Goal: Task Accomplishment & Management: Manage account settings

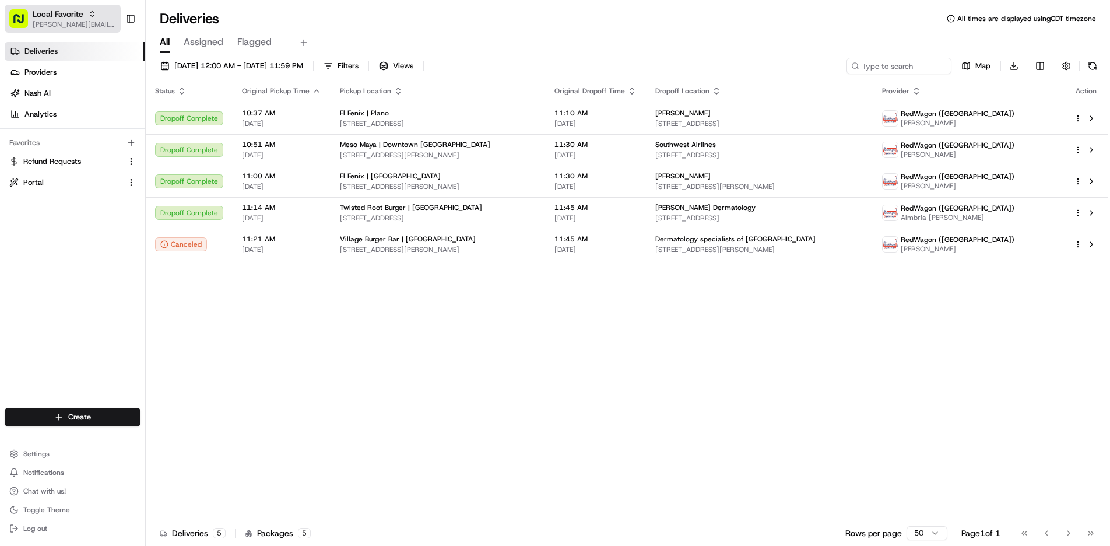
click at [85, 17] on div "Local Favorite" at bounding box center [74, 14] width 83 height 12
type input "w"
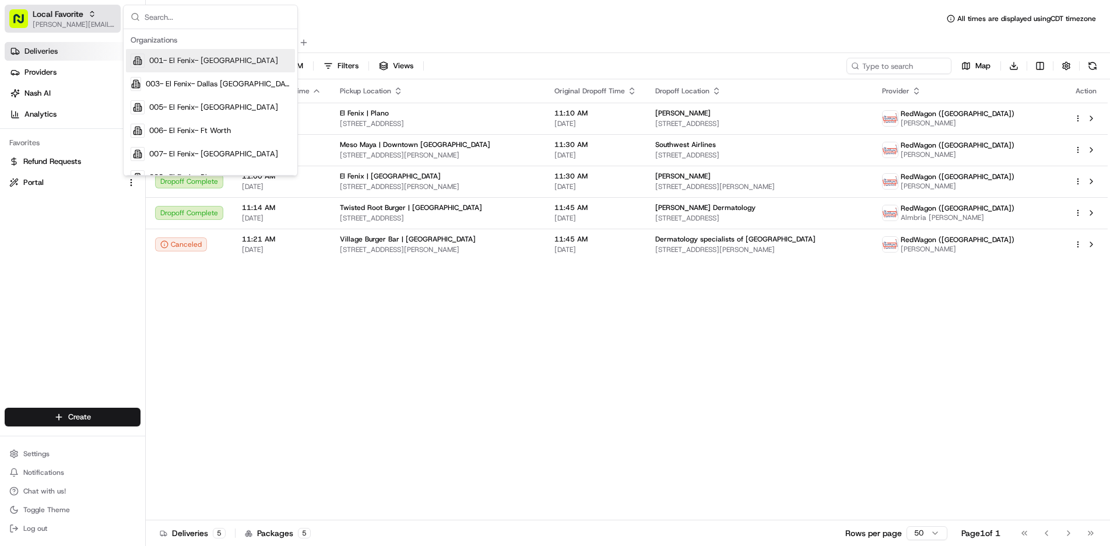
scroll to position [14, 0]
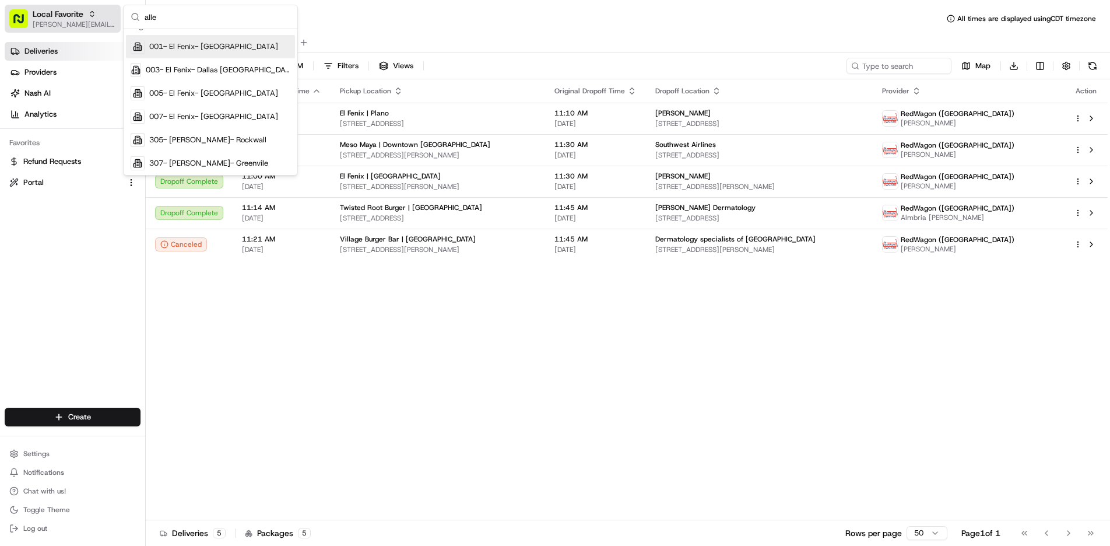
type input "allen"
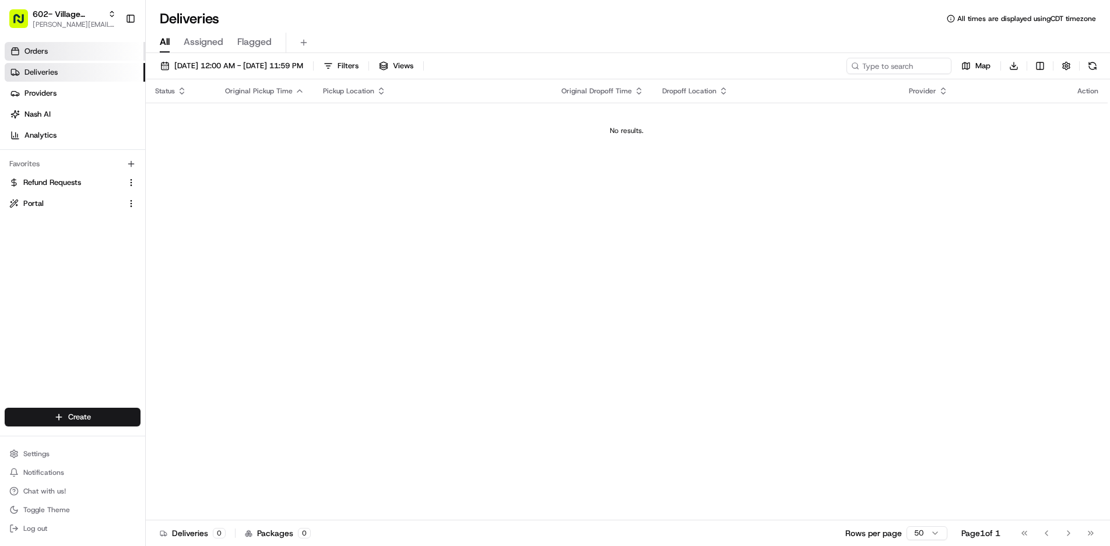
click at [68, 51] on link "Orders" at bounding box center [75, 51] width 141 height 19
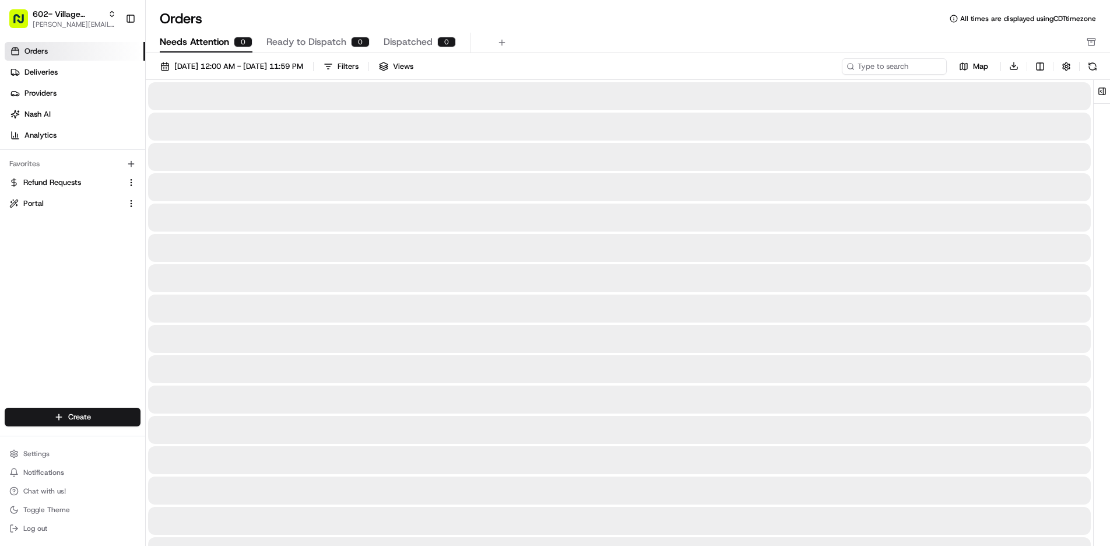
click at [200, 40] on span "Needs Attention" at bounding box center [194, 42] width 69 height 14
click at [325, 39] on span "Ready to Dispatch" at bounding box center [306, 42] width 80 height 14
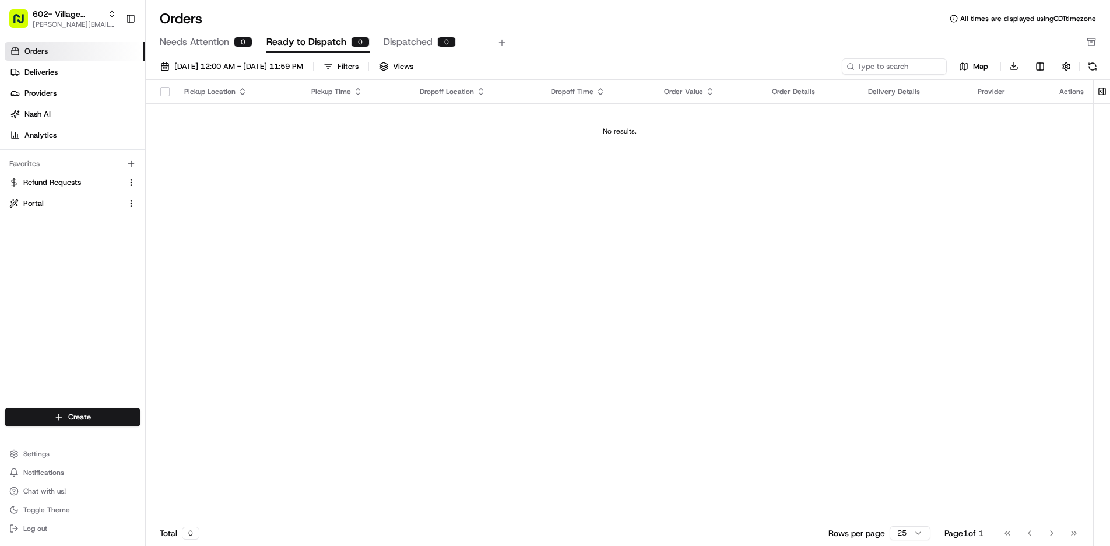
click at [437, 43] on div "0" at bounding box center [446, 42] width 19 height 10
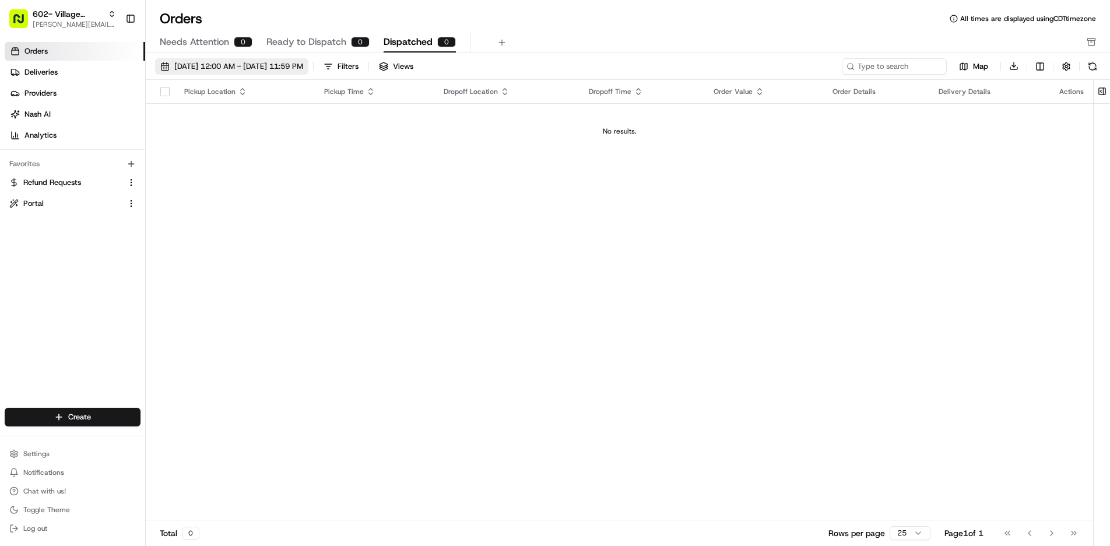
click at [215, 67] on span "08/01/2025 12:00 AM - 08/31/2025 11:59 PM" at bounding box center [238, 66] width 129 height 10
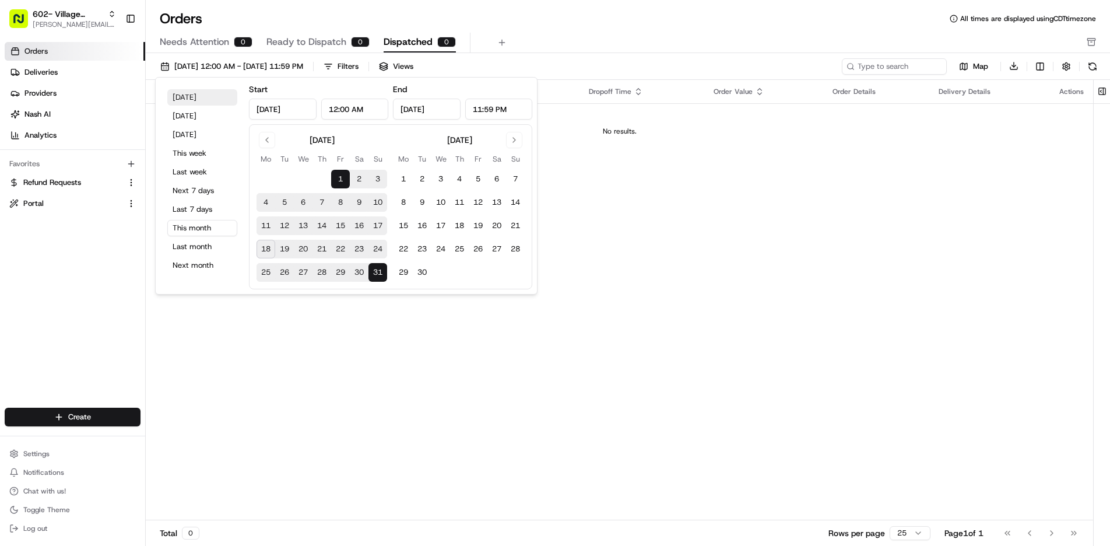
click at [186, 96] on button "Today" at bounding box center [202, 97] width 70 height 16
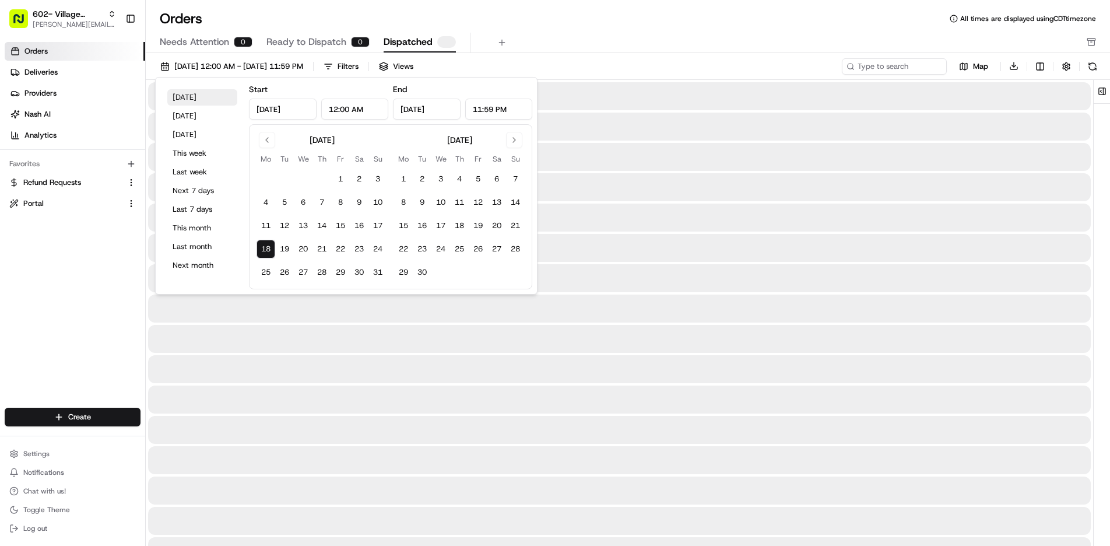
type input "Aug 18, 2025"
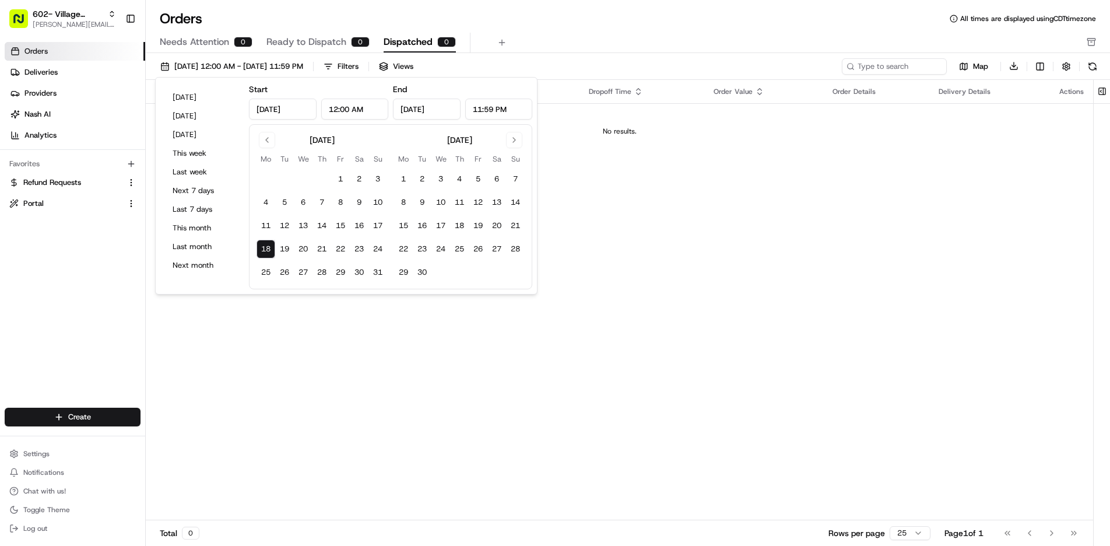
click at [419, 21] on div "Orders All times are displayed using CDT timezone" at bounding box center [628, 18] width 964 height 19
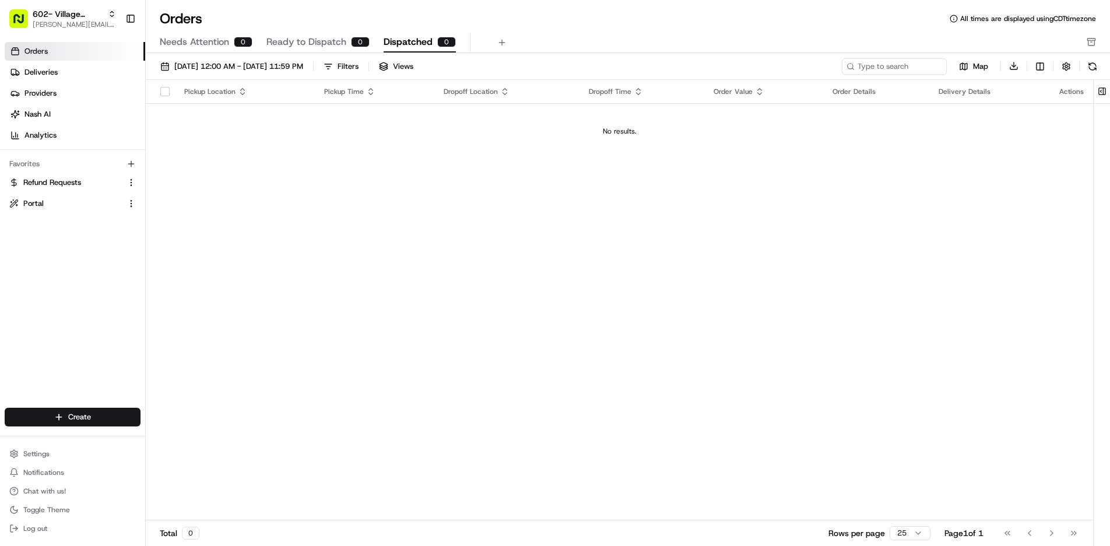
click at [65, 54] on link "Orders" at bounding box center [75, 51] width 141 height 19
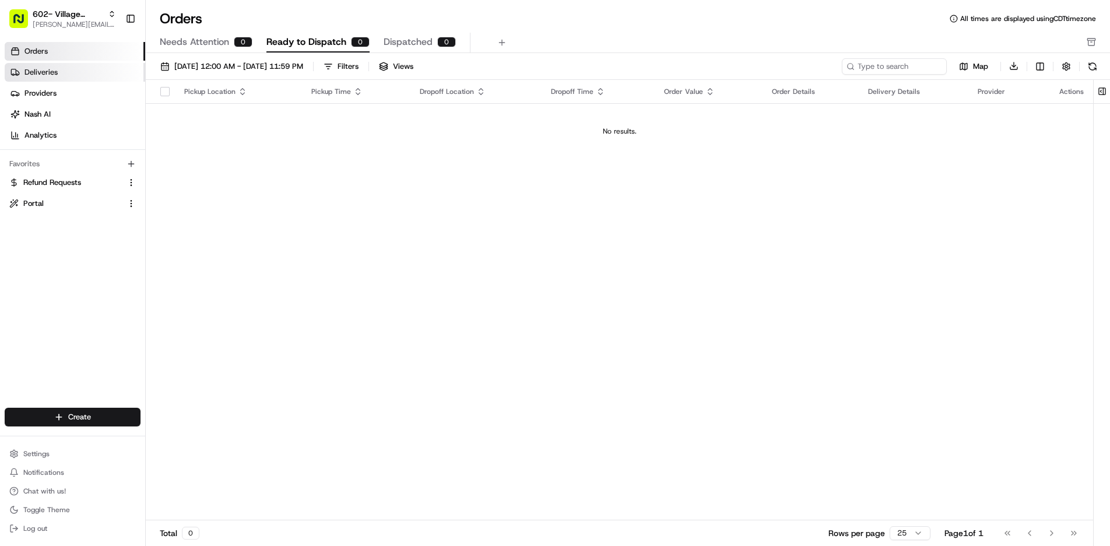
click at [60, 76] on link "Deliveries" at bounding box center [75, 72] width 141 height 19
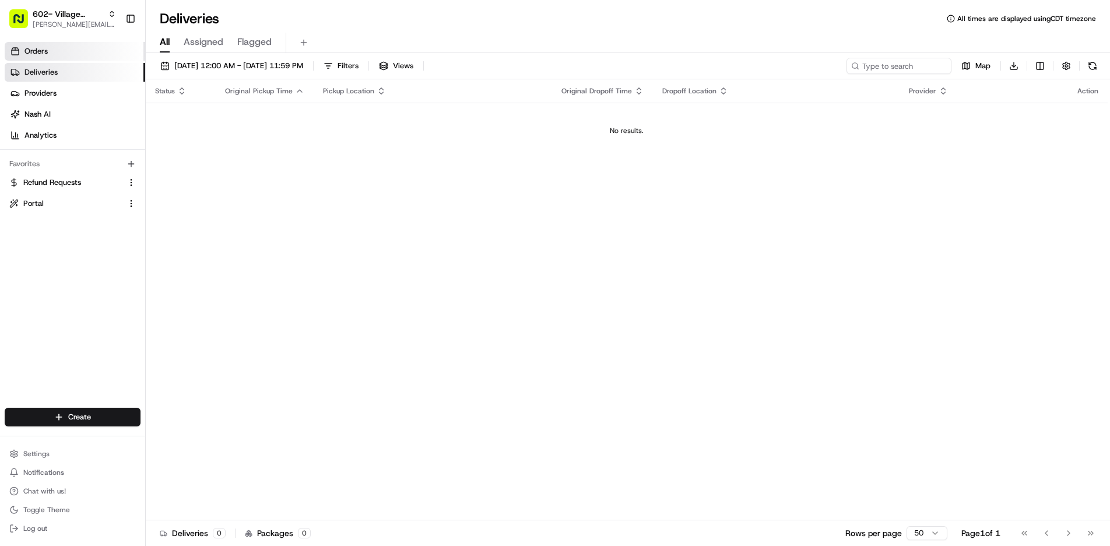
click at [75, 54] on link "Orders" at bounding box center [75, 51] width 141 height 19
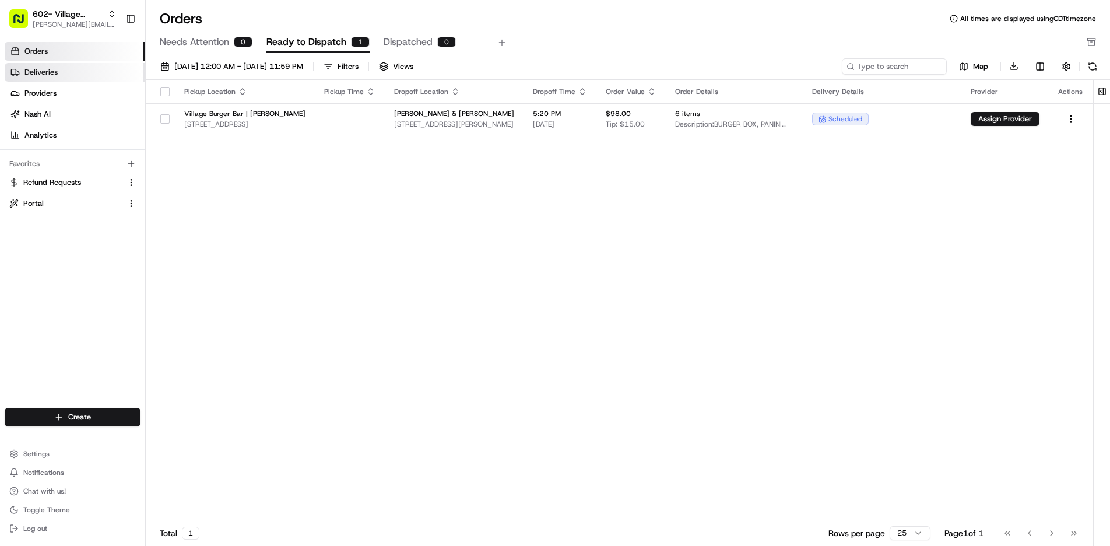
click at [66, 76] on link "Deliveries" at bounding box center [75, 72] width 141 height 19
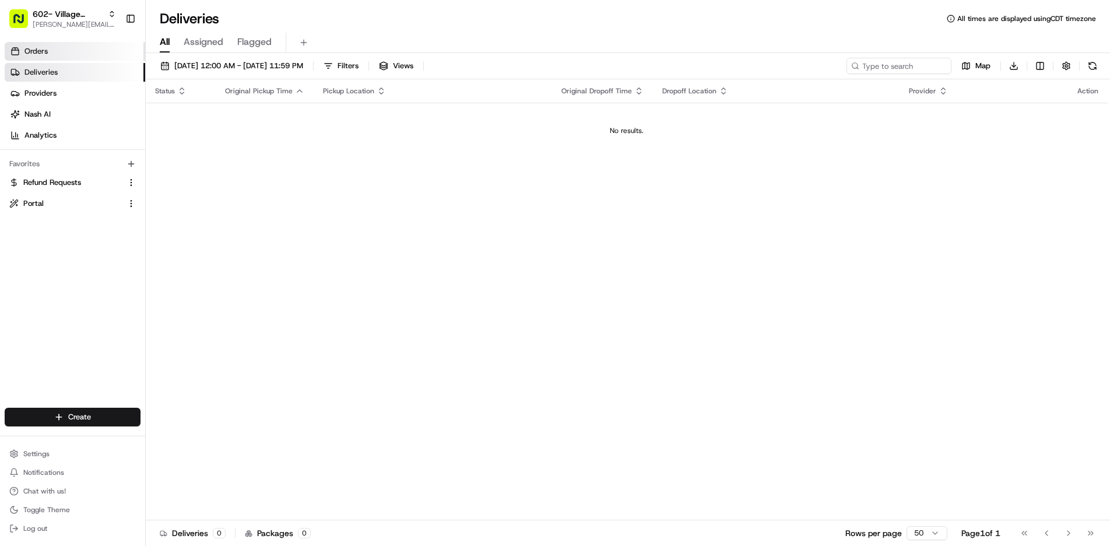
click at [55, 55] on link "Orders" at bounding box center [75, 51] width 141 height 19
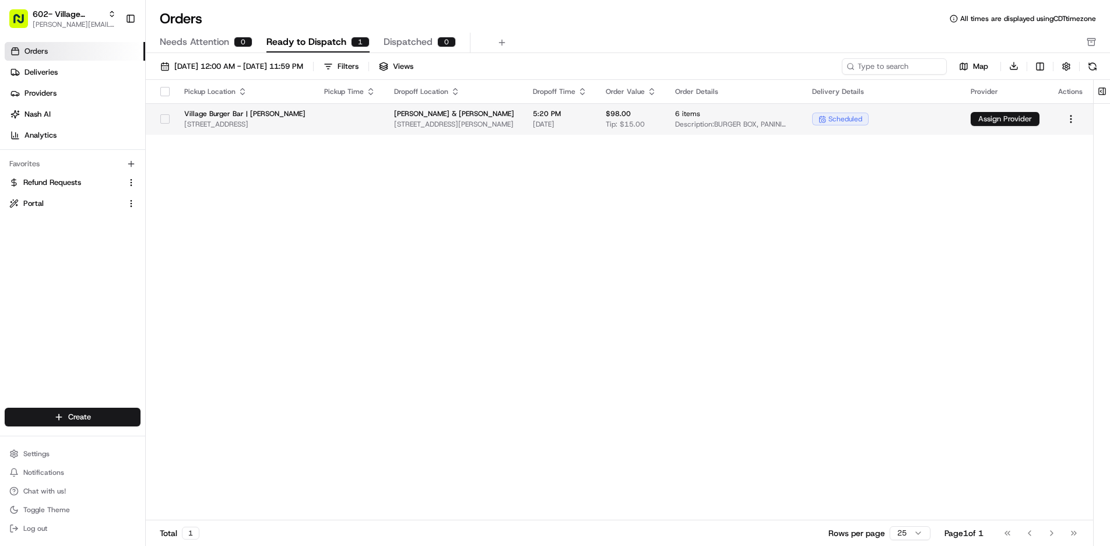
click at [993, 119] on button "Assign Provider" at bounding box center [1005, 119] width 69 height 14
click at [883, 121] on div "scheduled" at bounding box center [882, 119] width 140 height 13
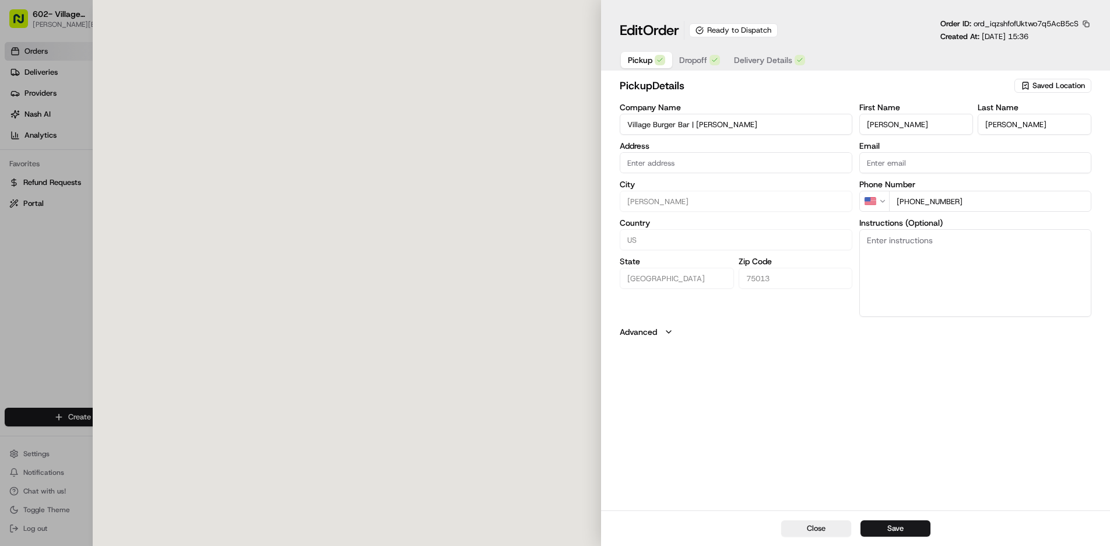
type input "957 Garden Park Drive, Watters Creek Blvd, Allen, TX 75013"
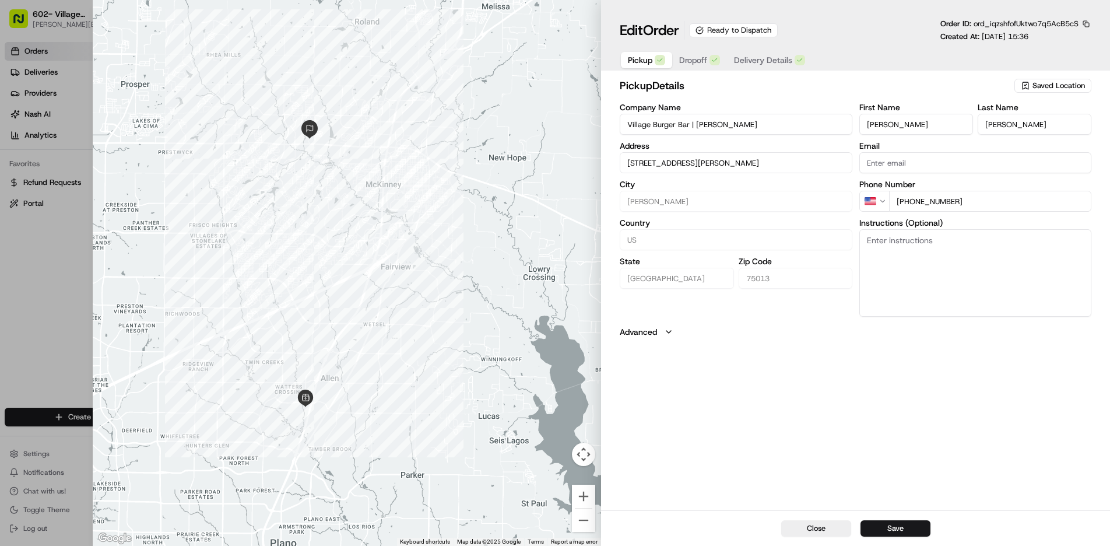
click at [749, 30] on div "Ready to Dispatch" at bounding box center [733, 30] width 89 height 14
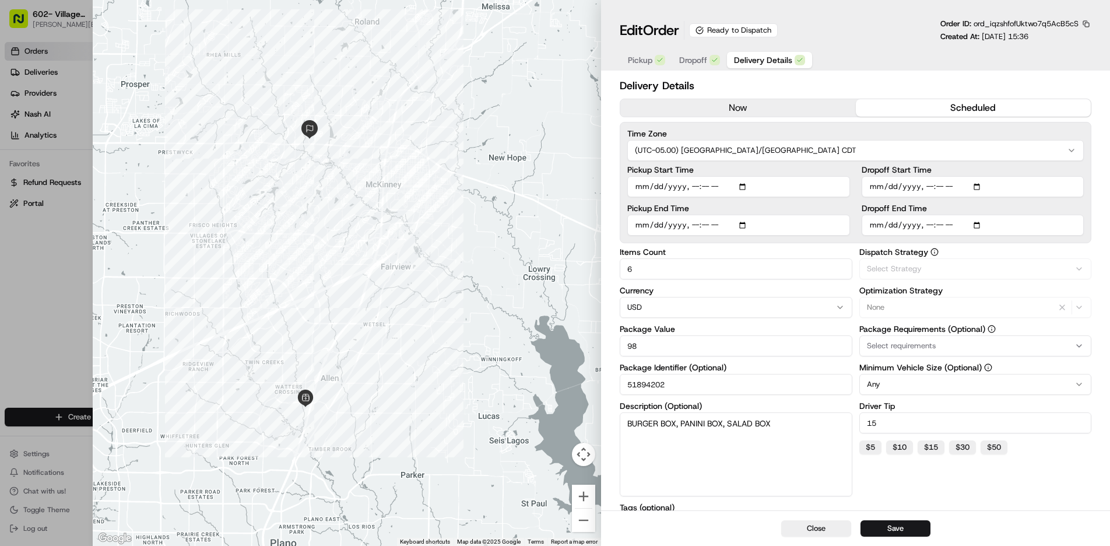
click at [753, 62] on span "Delivery Details" at bounding box center [763, 60] width 58 height 12
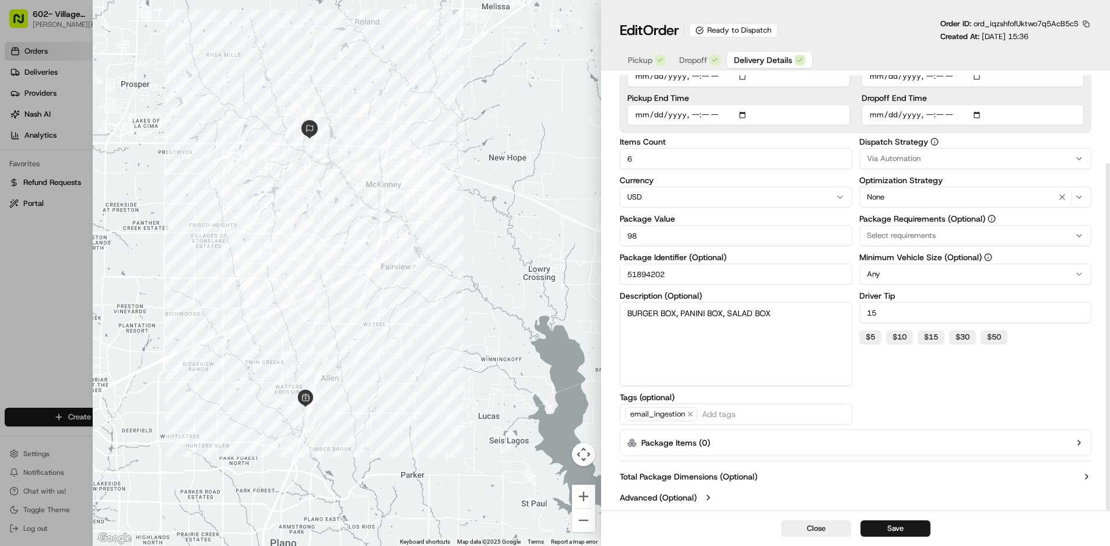
scroll to position [110, 0]
click at [889, 531] on button "Save" at bounding box center [896, 528] width 70 height 16
type input "1"
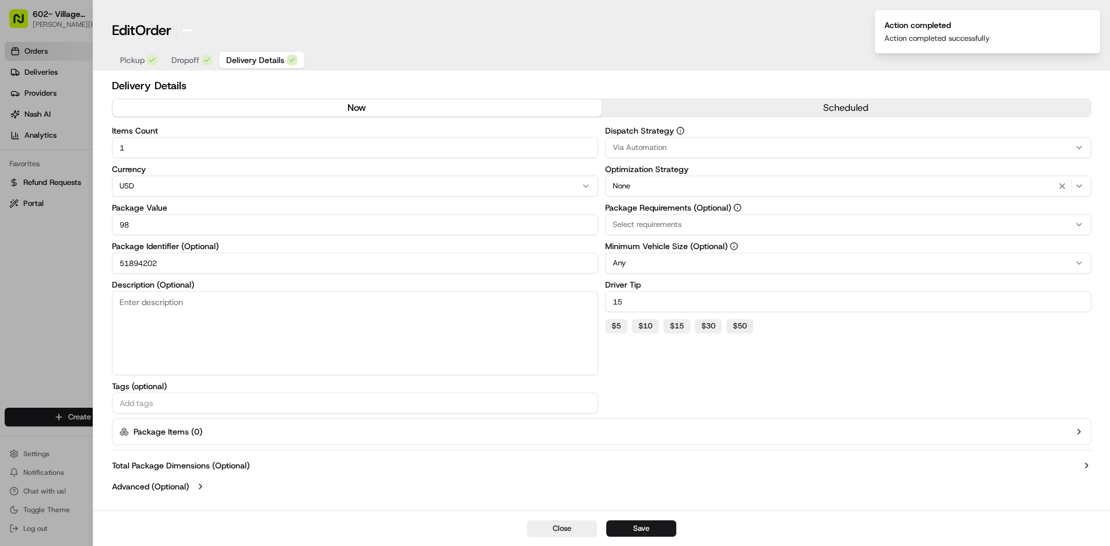
scroll to position [0, 0]
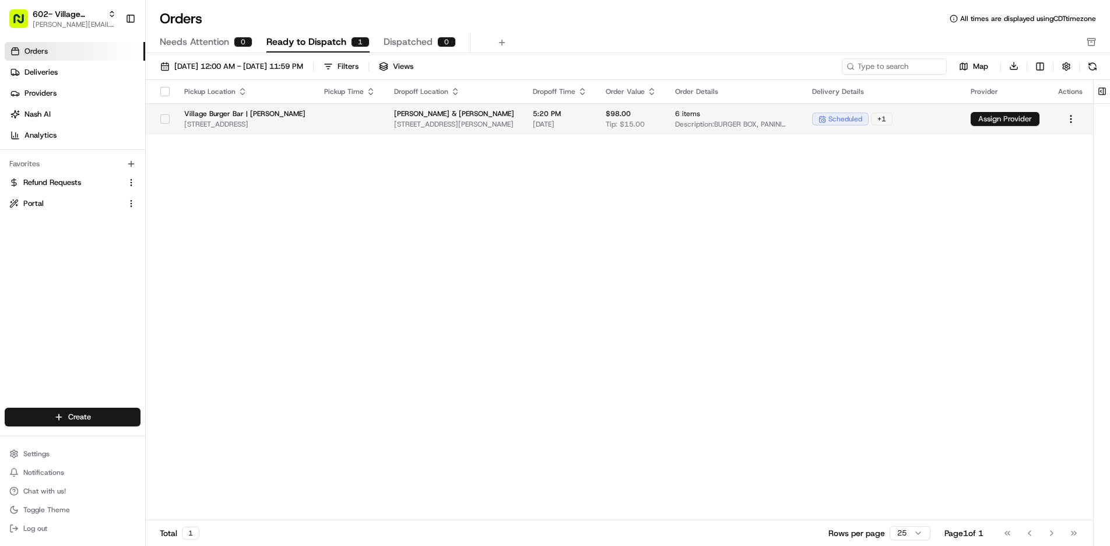
click at [999, 121] on button "Assign Provider" at bounding box center [1005, 119] width 69 height 14
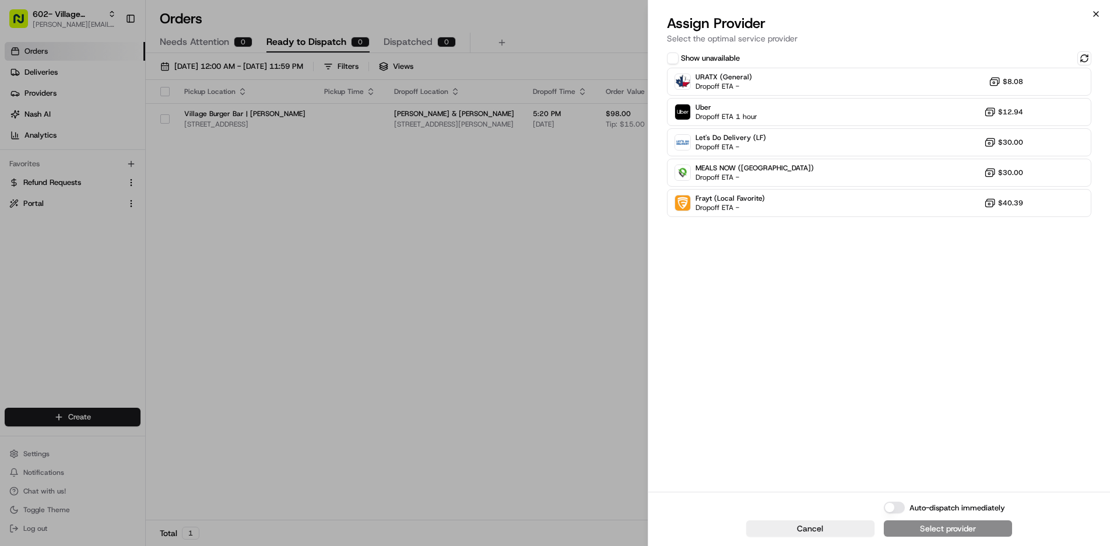
click at [1092, 17] on icon "button" at bounding box center [1096, 13] width 9 height 9
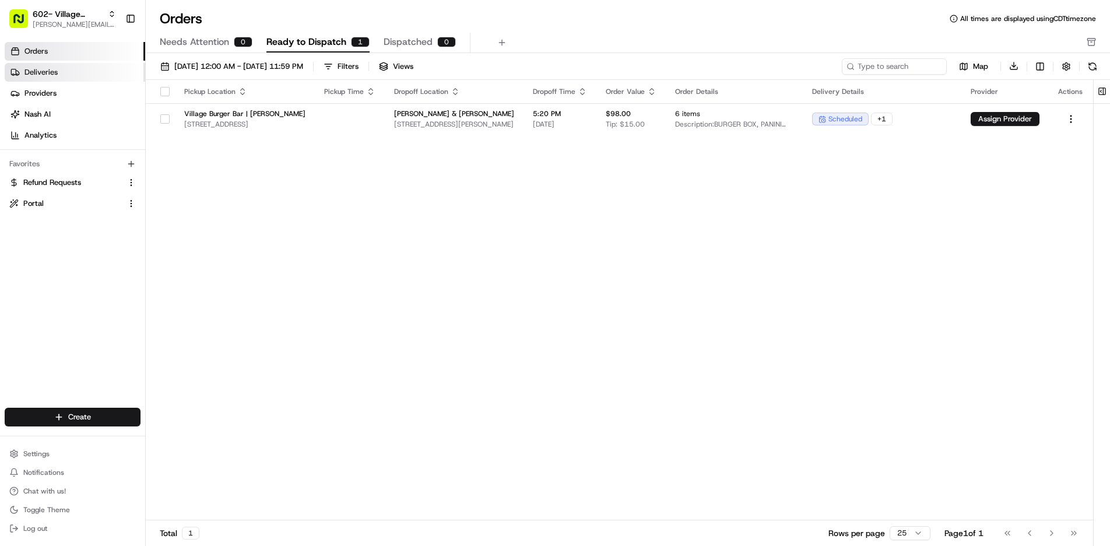
click at [48, 65] on link "Deliveries" at bounding box center [75, 72] width 141 height 19
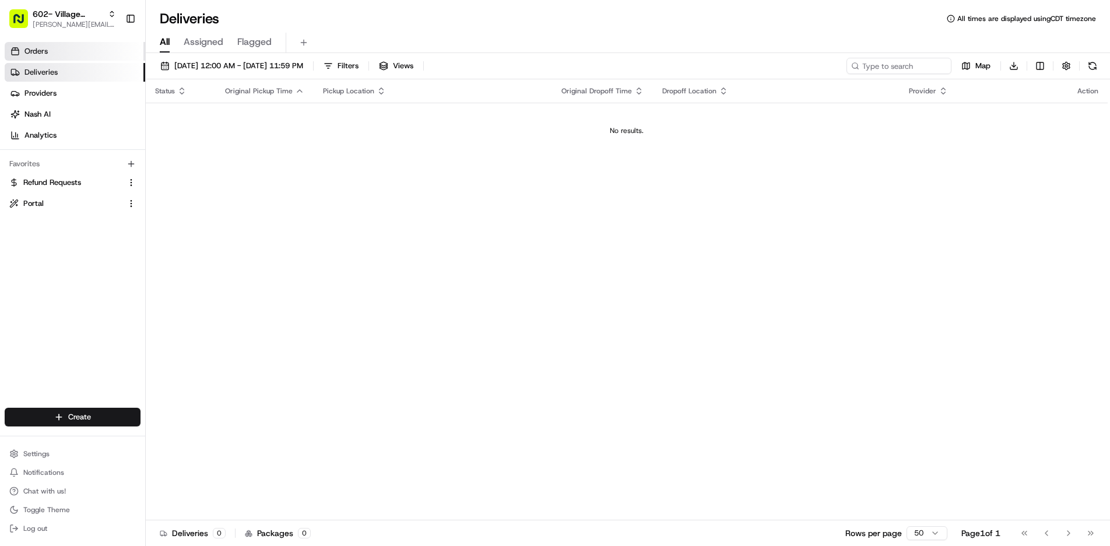
click at [51, 52] on link "Orders" at bounding box center [75, 51] width 141 height 19
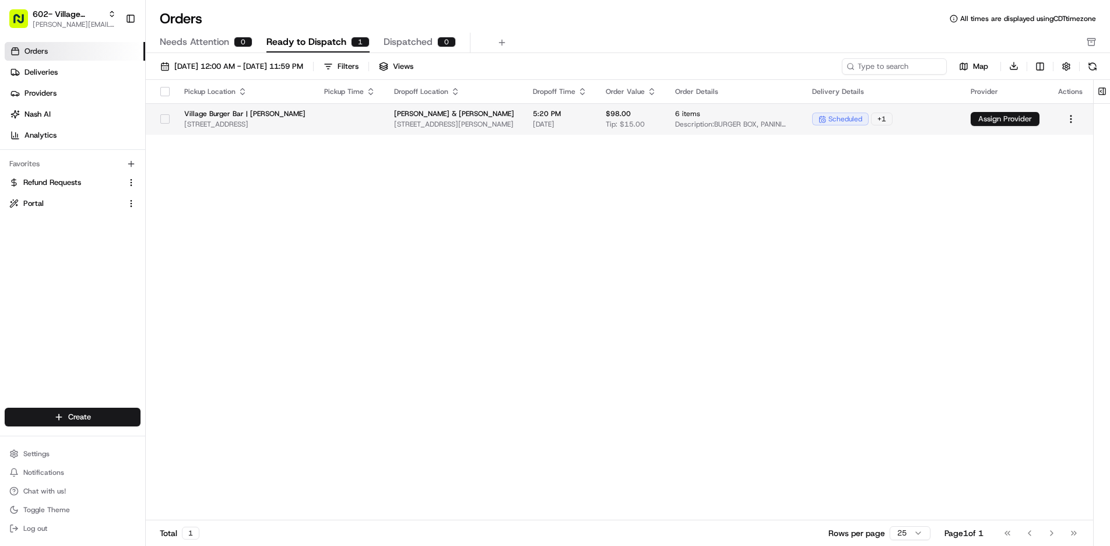
click at [1013, 120] on button "Assign Provider" at bounding box center [1005, 119] width 69 height 14
click at [514, 126] on span "[STREET_ADDRESS][PERSON_NAME]" at bounding box center [454, 124] width 120 height 9
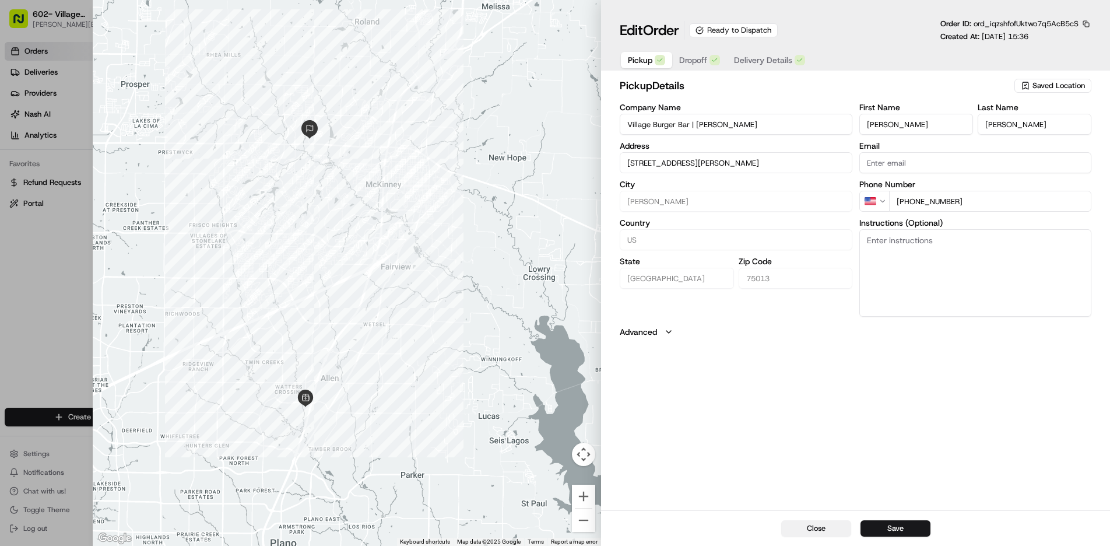
click at [807, 531] on button "Close" at bounding box center [816, 528] width 70 height 16
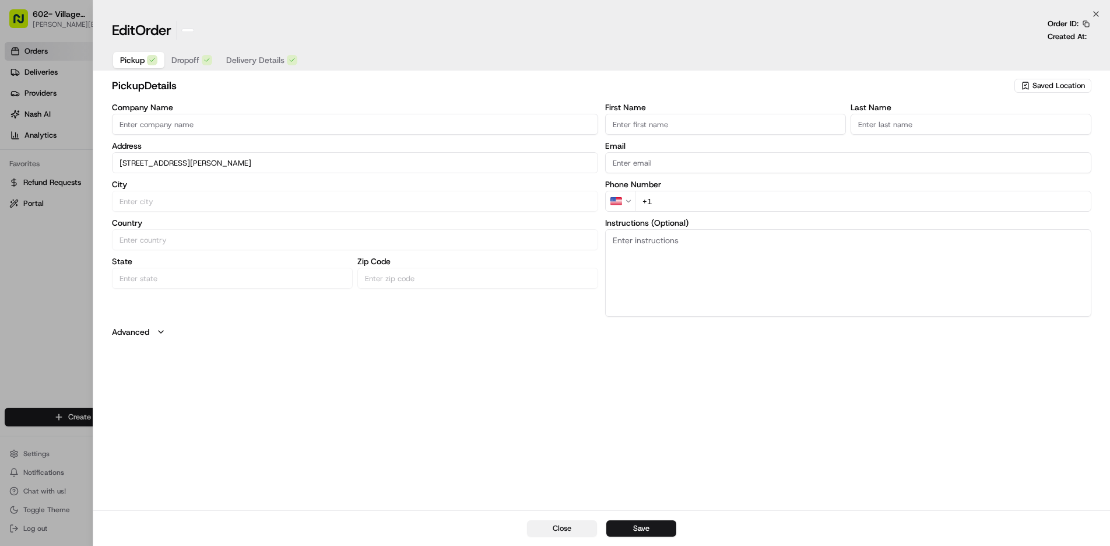
type input "+1"
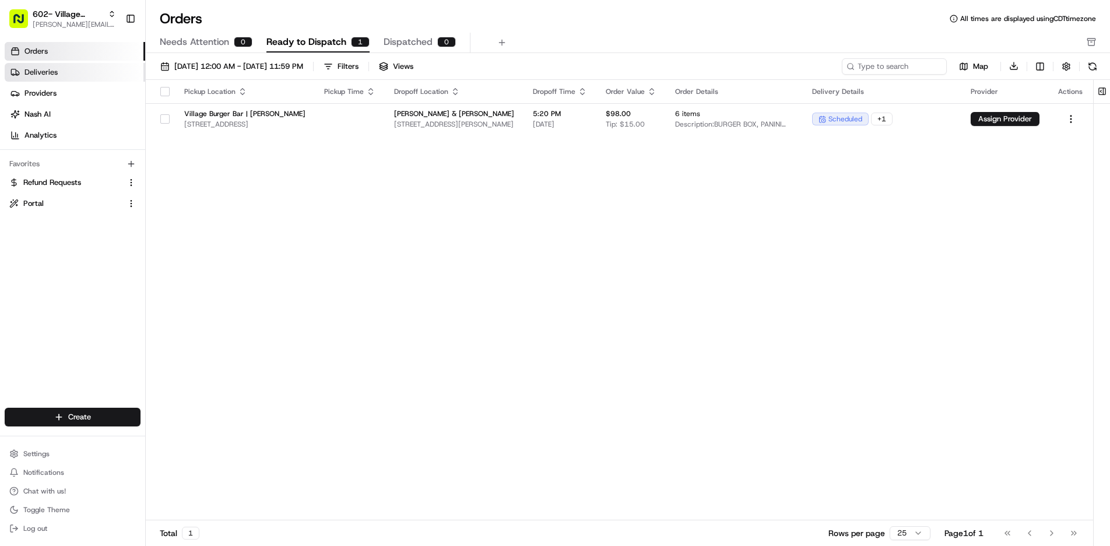
click at [57, 69] on span "Deliveries" at bounding box center [40, 72] width 33 height 10
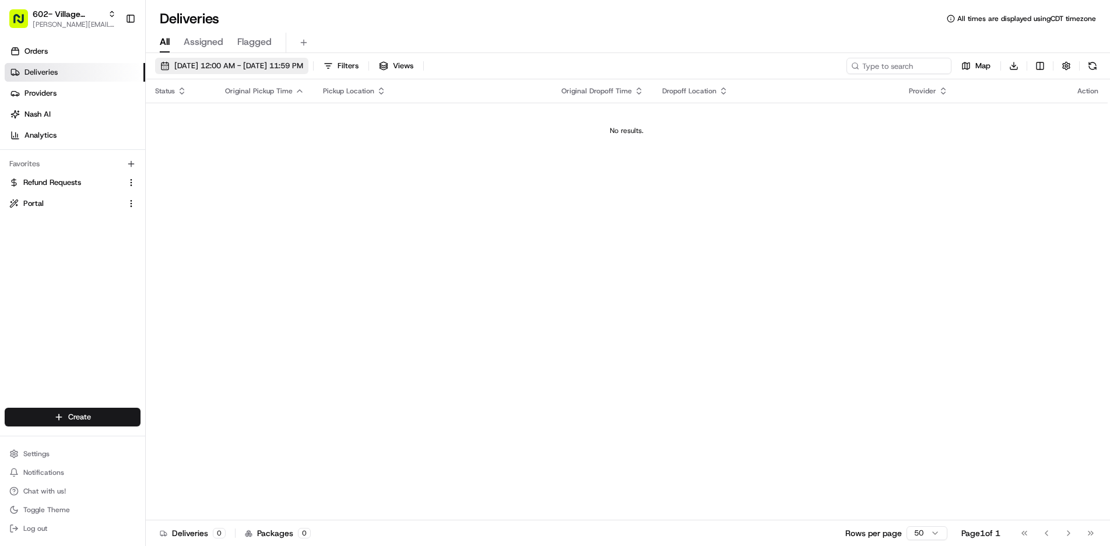
click at [303, 68] on span "[DATE] 12:00 AM - [DATE] 11:59 PM" at bounding box center [238, 66] width 129 height 10
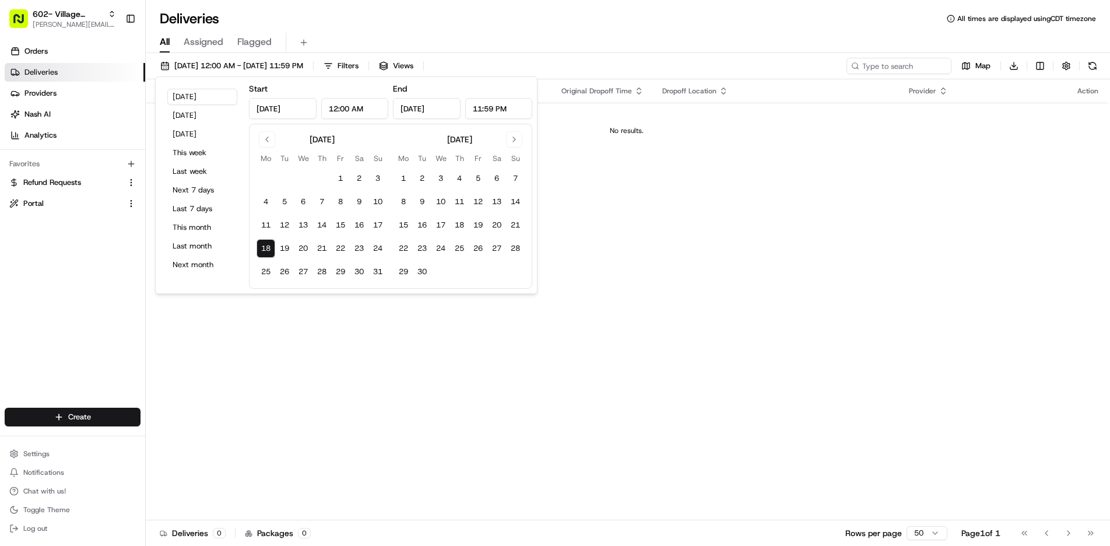
click at [266, 245] on button "18" at bounding box center [266, 248] width 19 height 19
click at [267, 251] on button "18" at bounding box center [266, 248] width 19 height 19
click at [433, 24] on div "Deliveries All times are displayed using CDT timezone" at bounding box center [628, 18] width 964 height 19
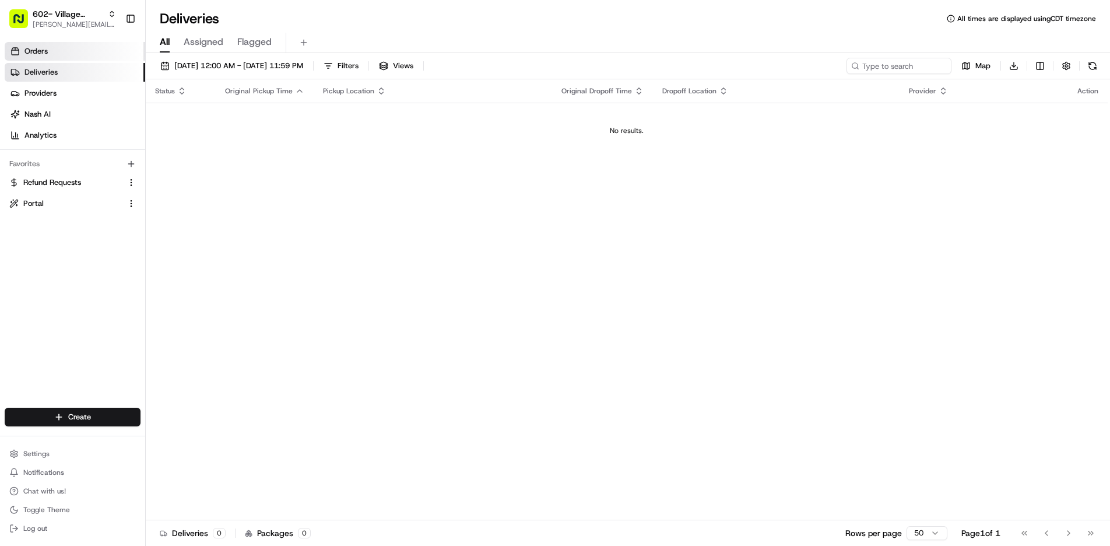
click at [90, 46] on link "Orders" at bounding box center [75, 51] width 141 height 19
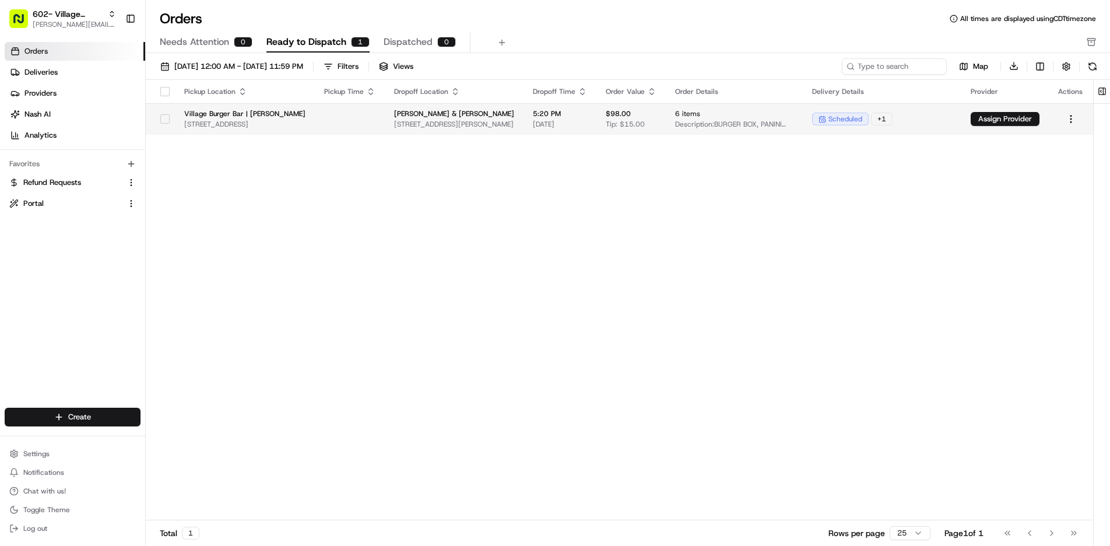
click at [853, 121] on span "scheduled" at bounding box center [846, 118] width 34 height 9
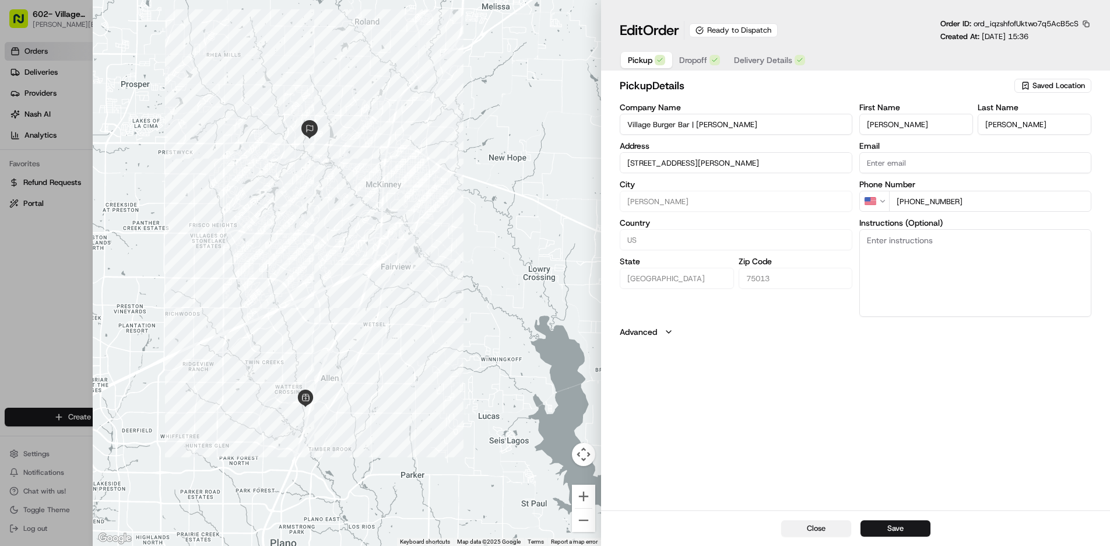
click at [826, 532] on button "Close" at bounding box center [816, 528] width 70 height 16
type input "+1"
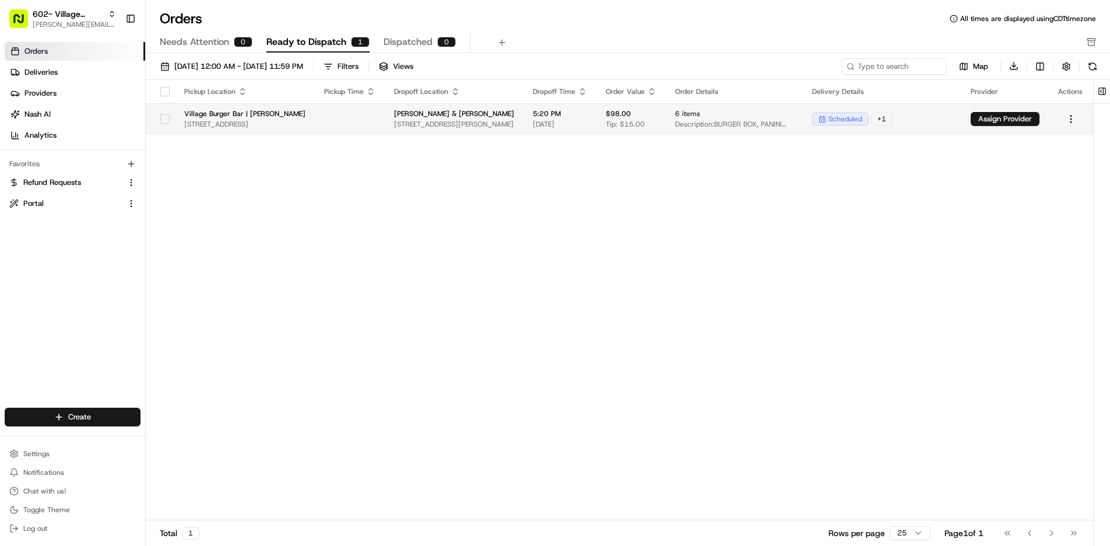
click at [880, 118] on div "+ 1" at bounding box center [882, 119] width 22 height 13
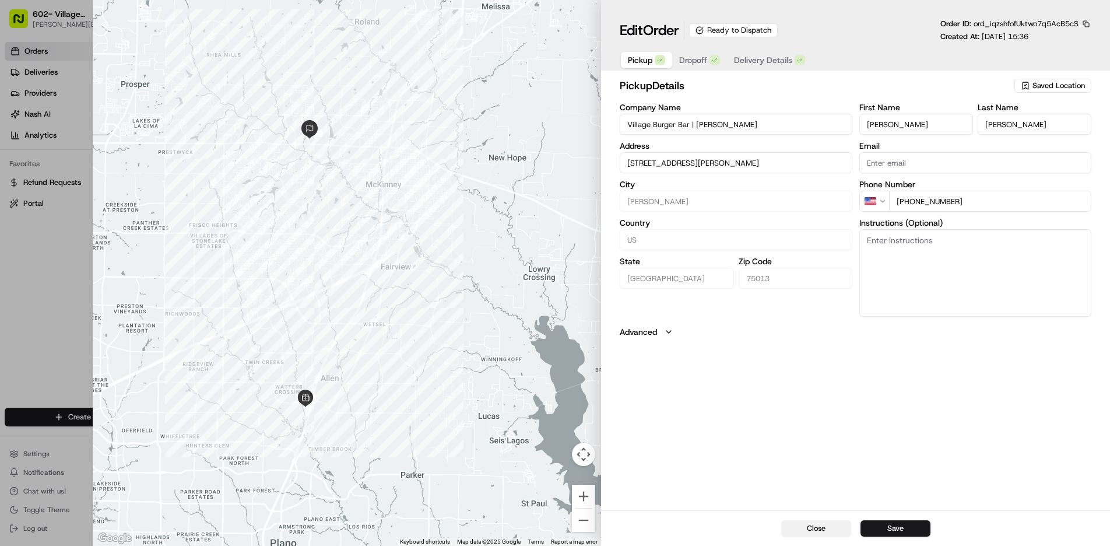
click at [807, 529] on button "Close" at bounding box center [816, 528] width 70 height 16
type input "+1"
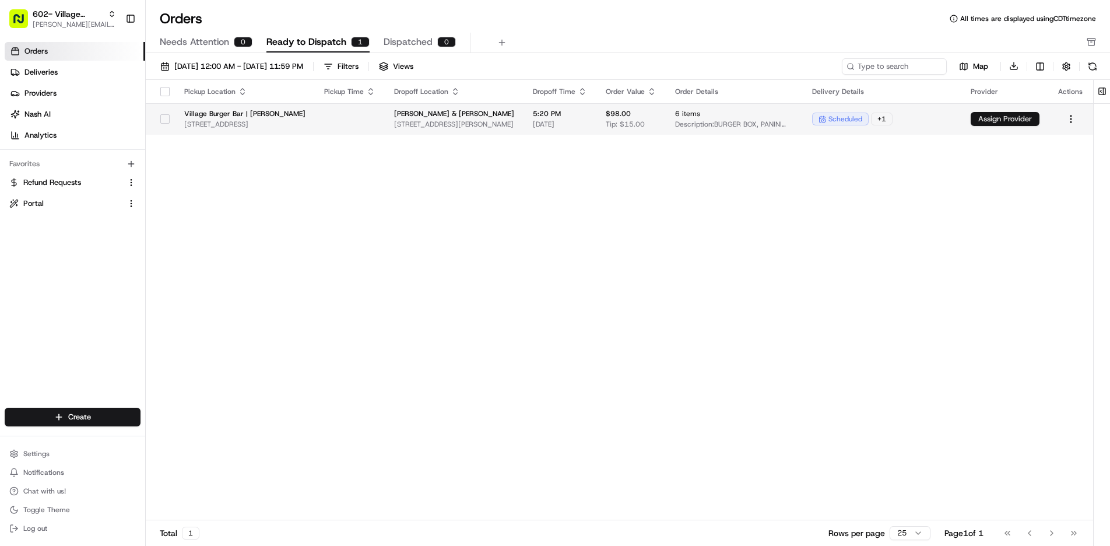
click at [1015, 120] on button "Assign Provider" at bounding box center [1005, 119] width 69 height 14
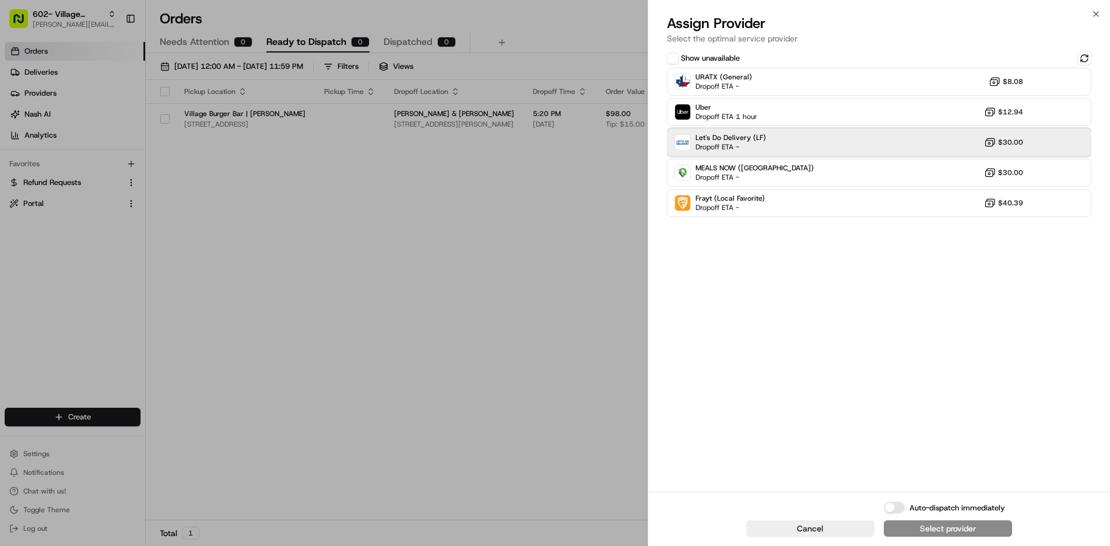
click at [850, 142] on div "Let's Do Delivery (LF) Dropoff ETA - $30.00" at bounding box center [879, 142] width 425 height 28
click at [951, 529] on div "Assign Provider" at bounding box center [948, 528] width 57 height 12
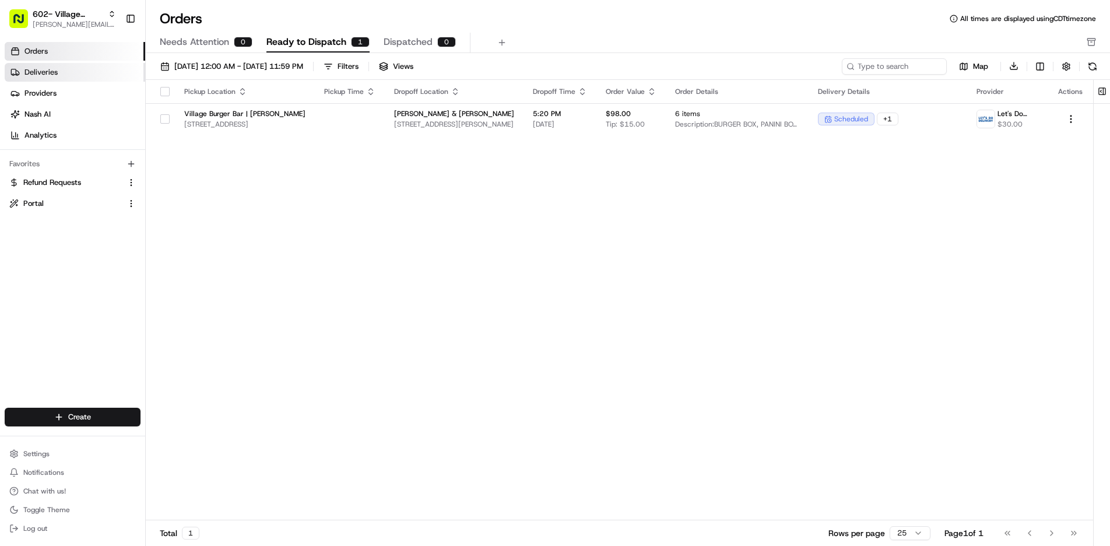
click at [51, 69] on span "Deliveries" at bounding box center [40, 72] width 33 height 10
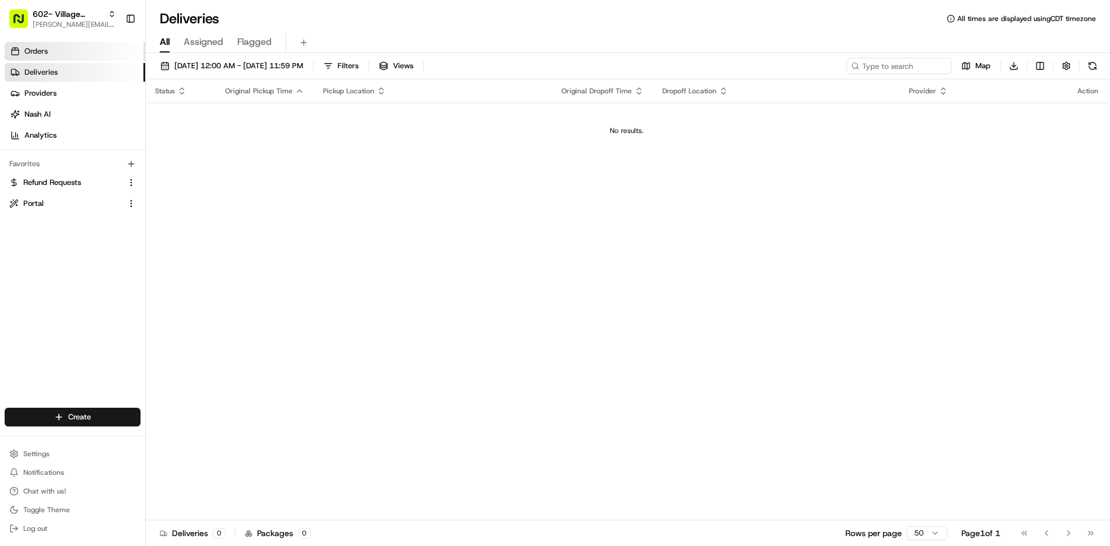
click at [73, 53] on link "Orders" at bounding box center [75, 51] width 141 height 19
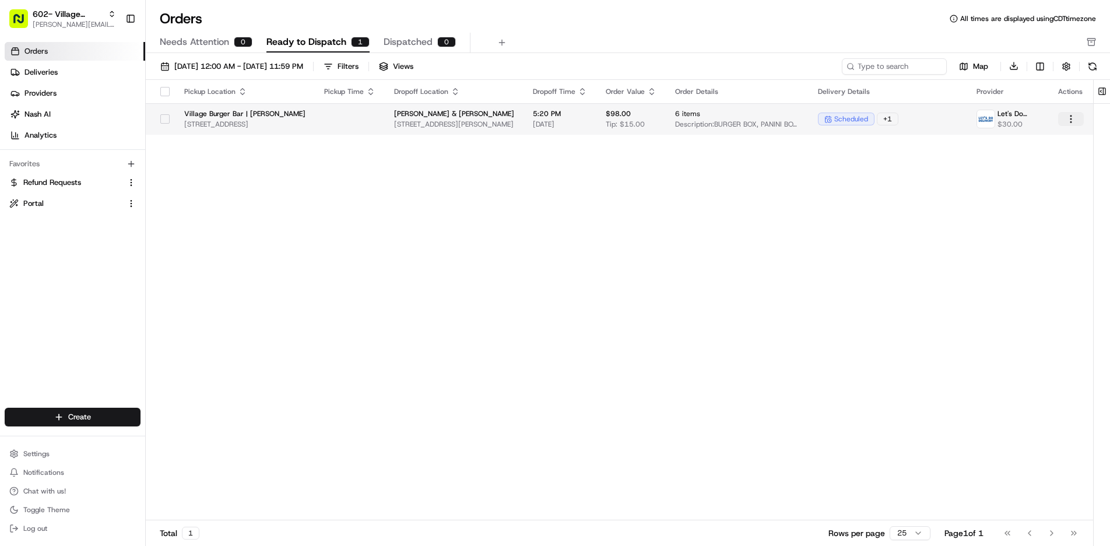
click at [1071, 120] on html "602- Village Burger Bar- Allen rachel@localfavorite.com Toggle Sidebar Orders D…" at bounding box center [555, 273] width 1110 height 546
click at [47, 71] on html "602- Village Burger Bar- Allen rachel@localfavorite.com Toggle Sidebar Orders D…" at bounding box center [555, 273] width 1110 height 546
click at [36, 72] on span "Deliveries" at bounding box center [40, 72] width 33 height 10
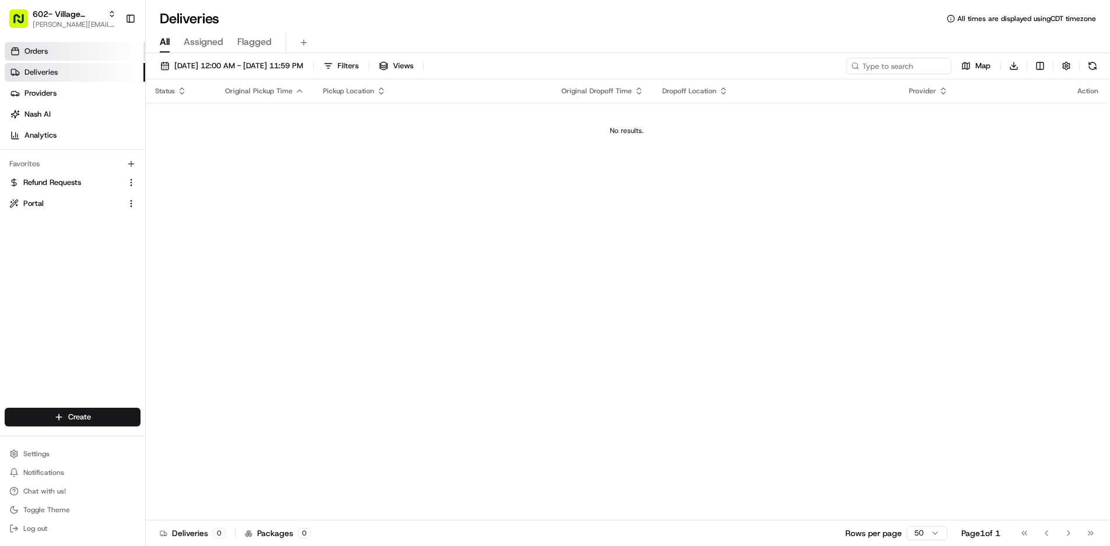
click at [86, 57] on link "Orders" at bounding box center [75, 51] width 141 height 19
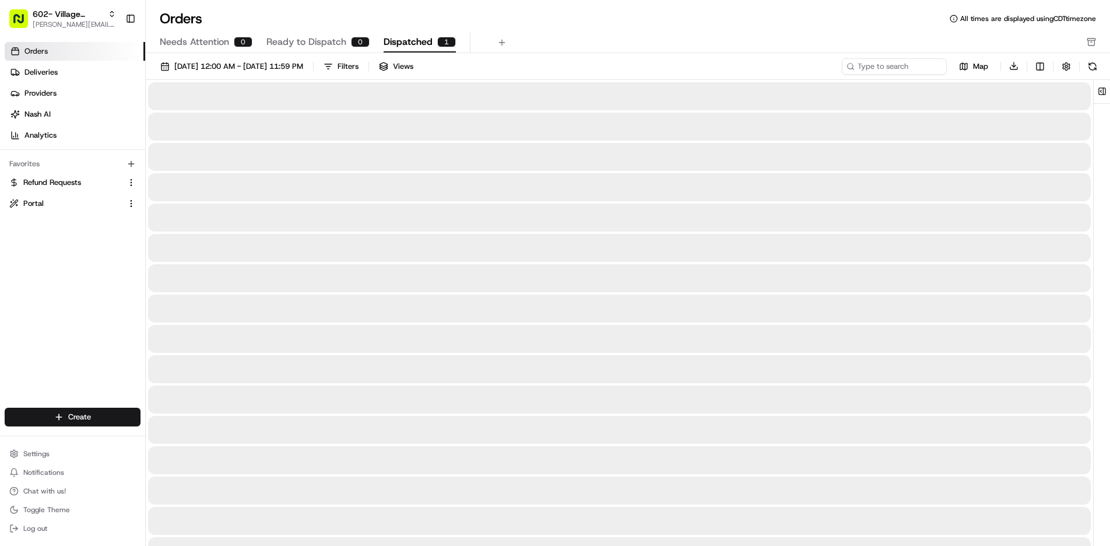
click at [405, 39] on span "Dispatched" at bounding box center [408, 42] width 49 height 14
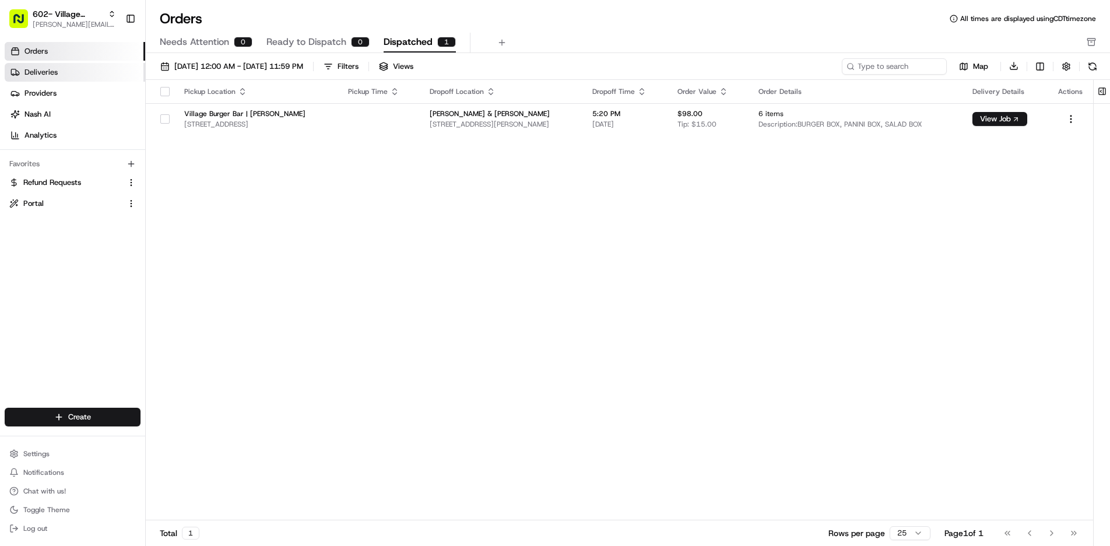
click at [44, 77] on span "Deliveries" at bounding box center [40, 72] width 33 height 10
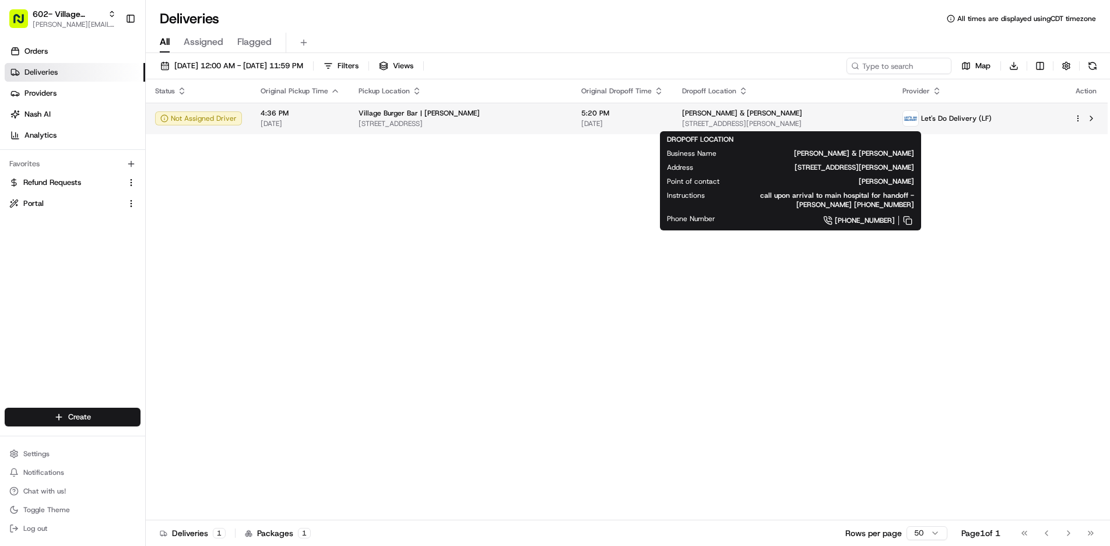
click at [682, 124] on span "[STREET_ADDRESS][PERSON_NAME]" at bounding box center [783, 123] width 202 height 9
